Goal: Communication & Community: Answer question/provide support

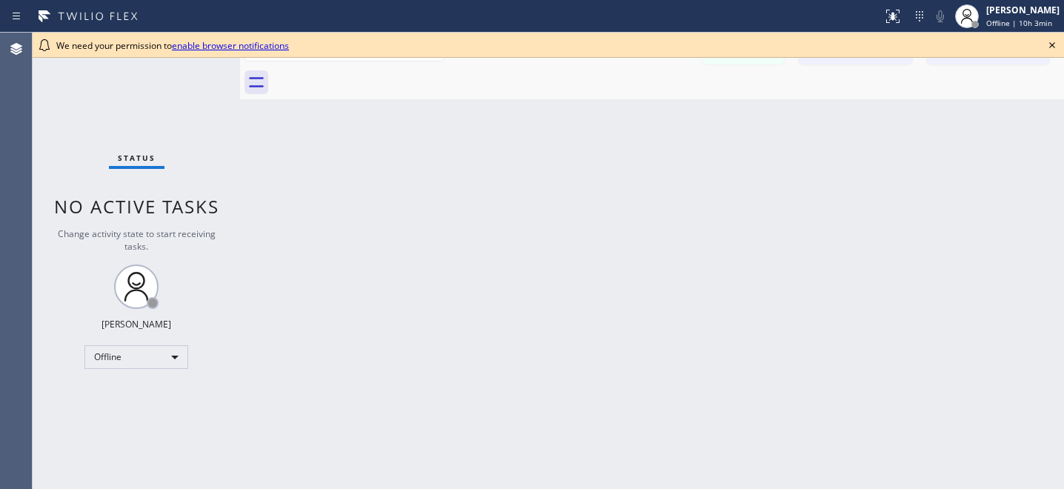
click at [1053, 47] on icon at bounding box center [1052, 45] width 18 height 18
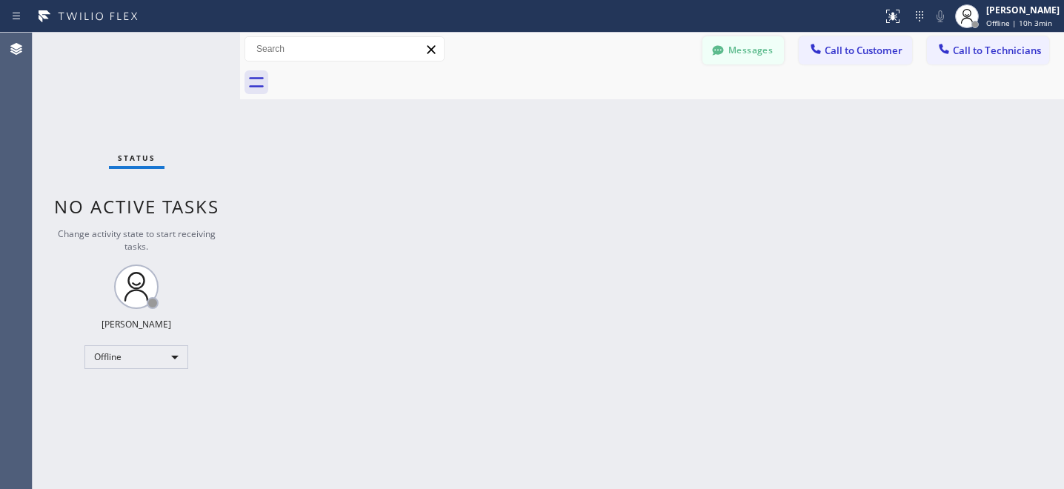
click at [749, 53] on button "Messages" at bounding box center [744, 50] width 82 height 28
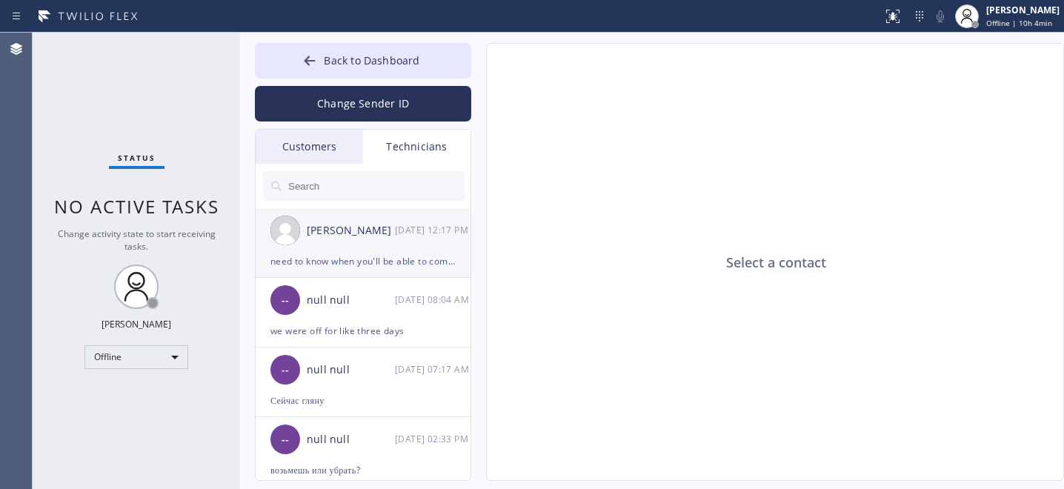
click at [413, 250] on div "[PERSON_NAME] [DATE] 12:17 PM" at bounding box center [364, 230] width 216 height 44
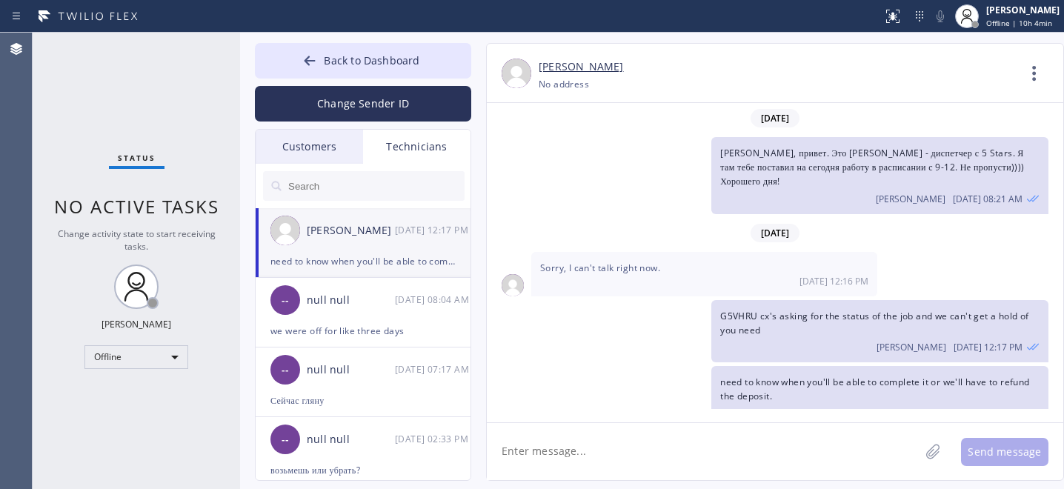
scroll to position [21, 0]
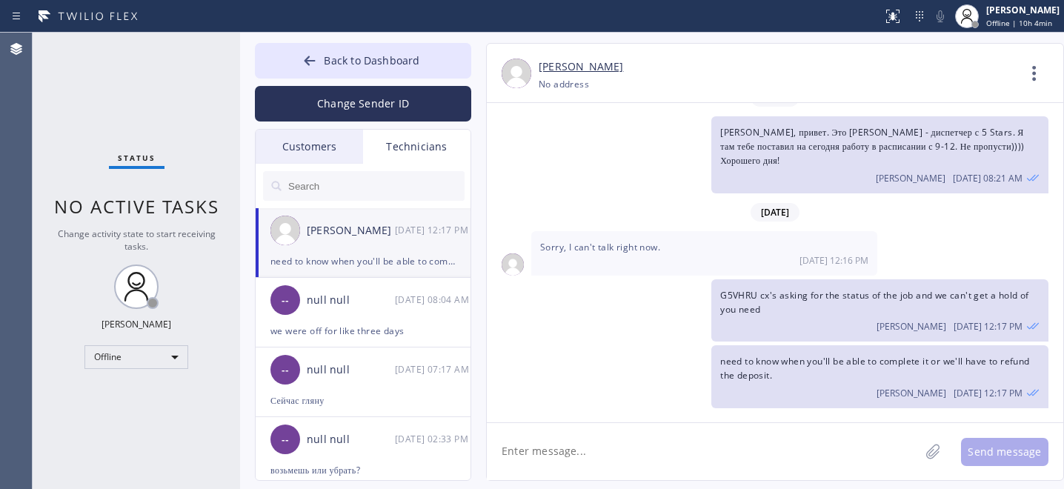
click at [334, 145] on div "Customers" at bounding box center [309, 147] width 107 height 34
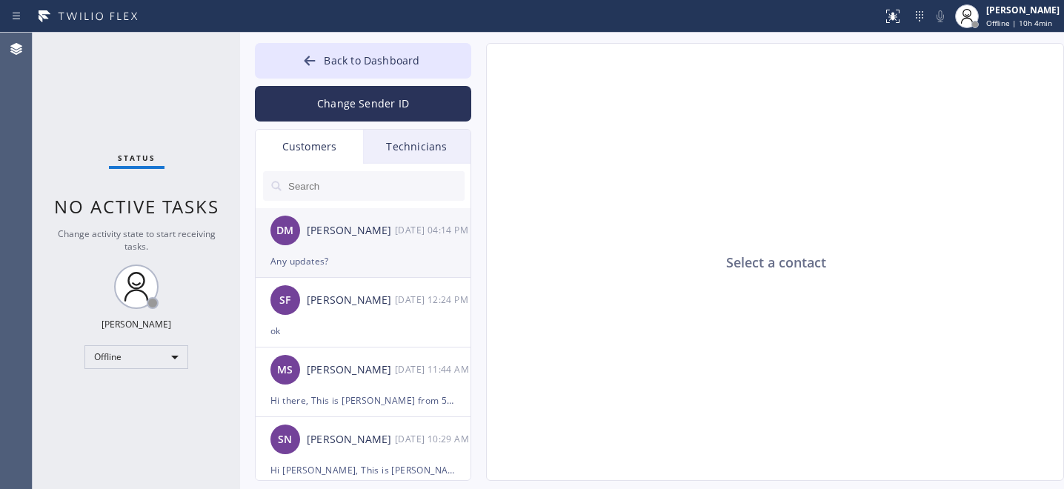
click at [397, 244] on div "[PERSON_NAME] [DATE] 04:14 PM" at bounding box center [364, 230] width 216 height 44
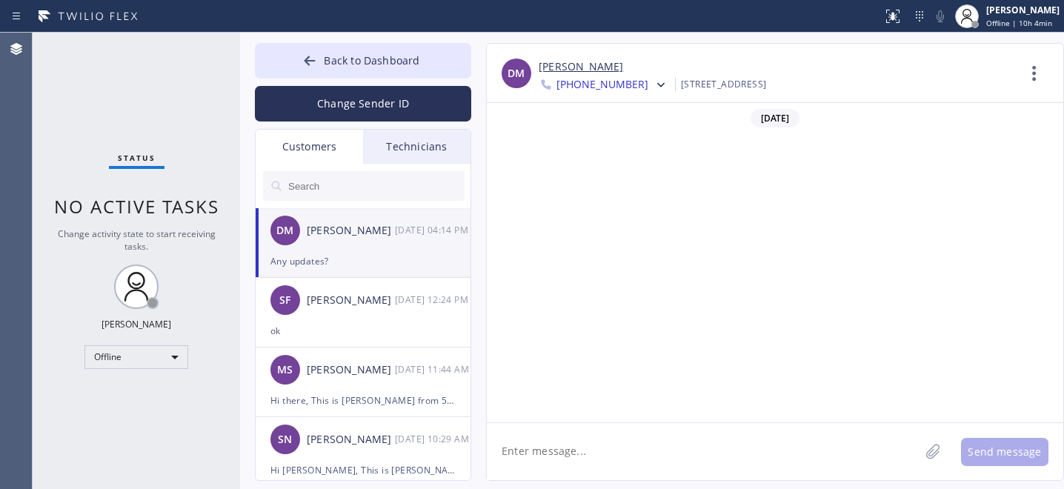
scroll to position [2171, 0]
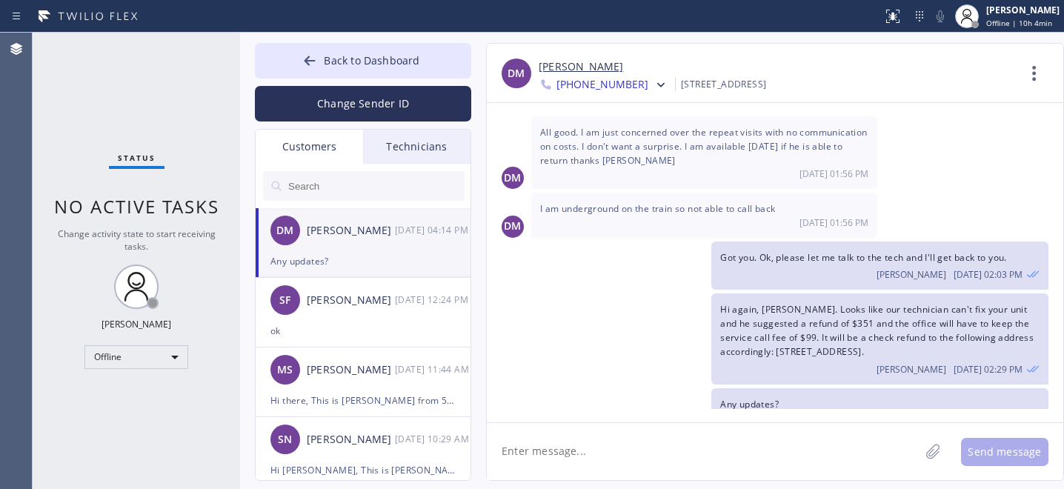
click at [400, 145] on div "Technicians" at bounding box center [416, 147] width 107 height 34
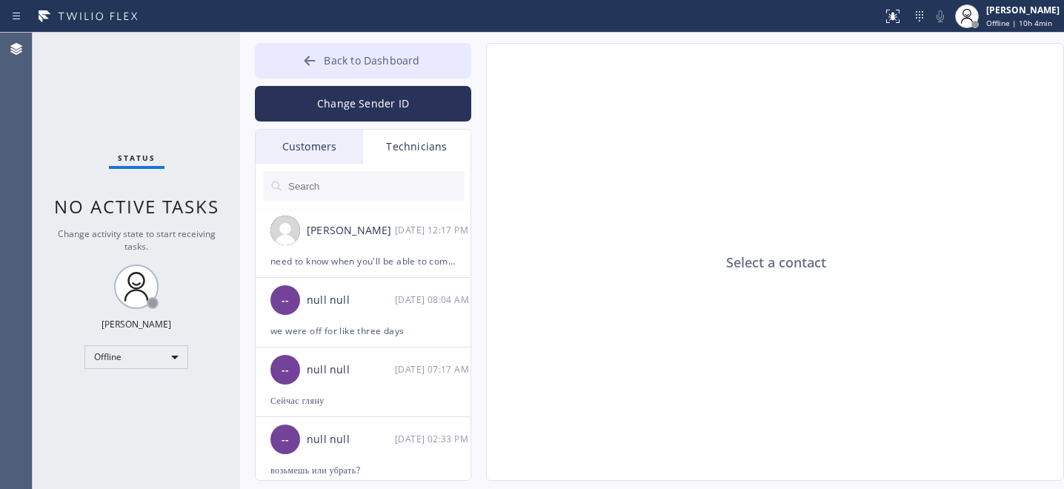
click at [335, 68] on button "Back to Dashboard" at bounding box center [363, 61] width 216 height 36
